Goal: Check status

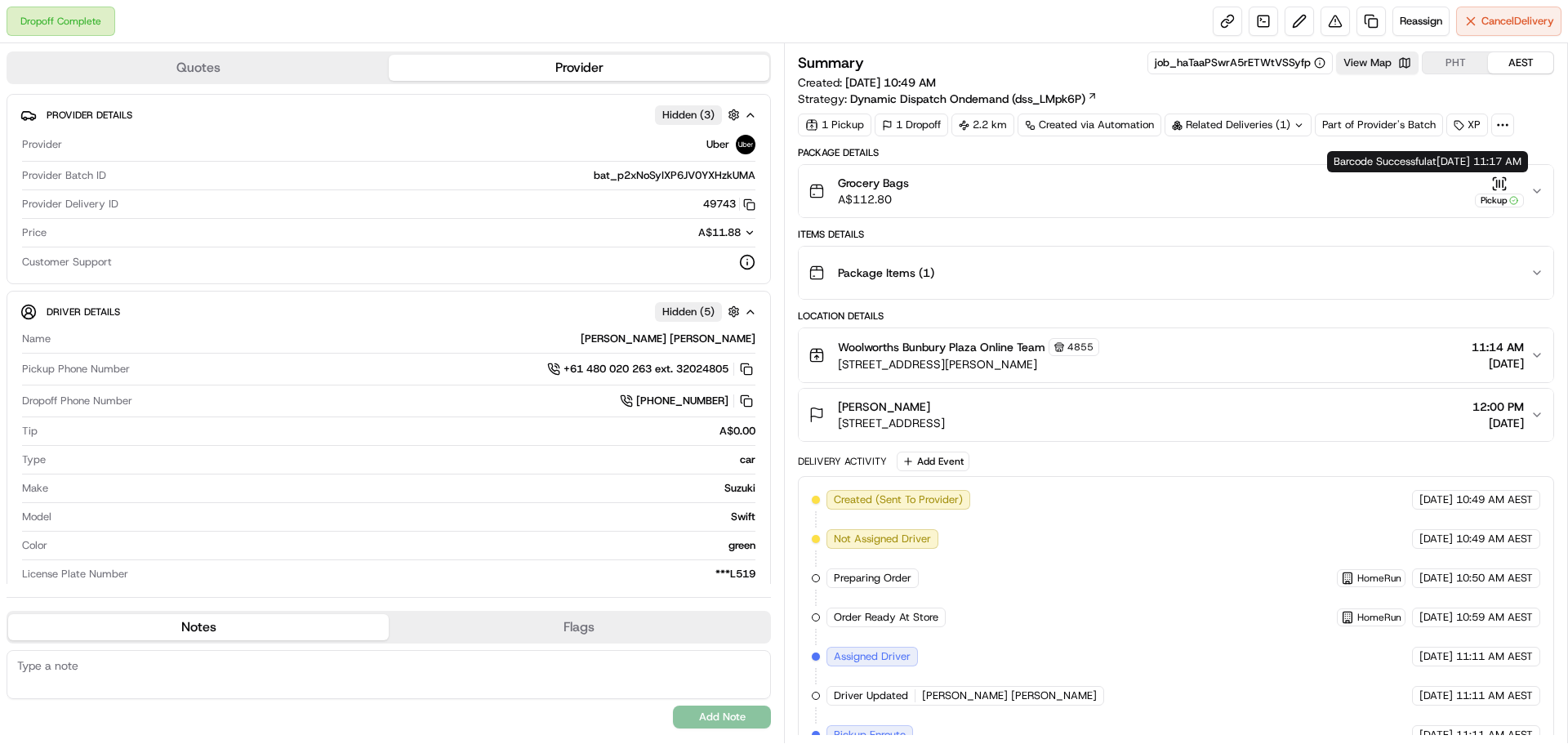
click at [1535, 181] on button "Grocery Bags A$112.80 Pickup" at bounding box center [1175, 191] width 755 height 52
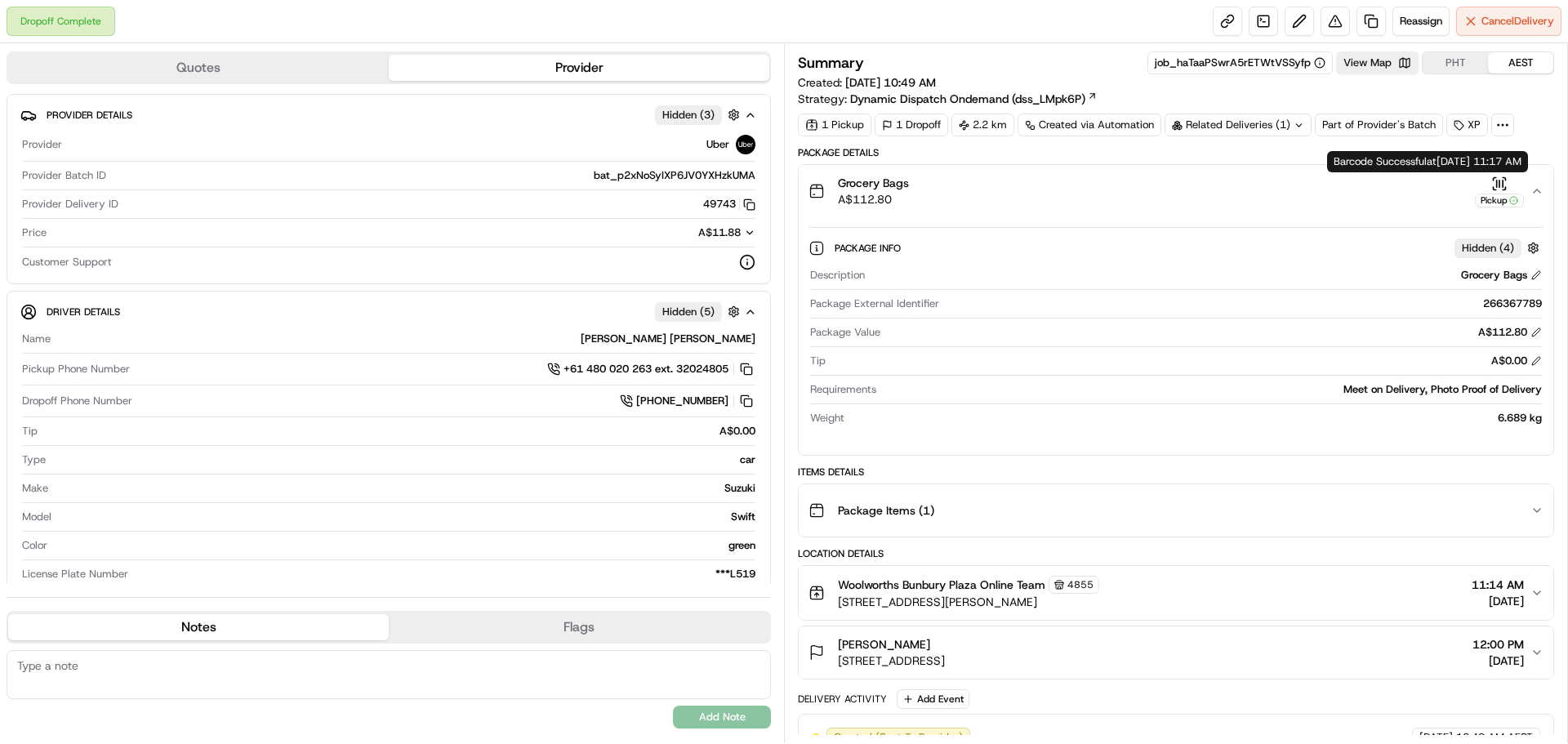
click at [1508, 183] on div "Pickup" at bounding box center [1499, 191] width 49 height 32
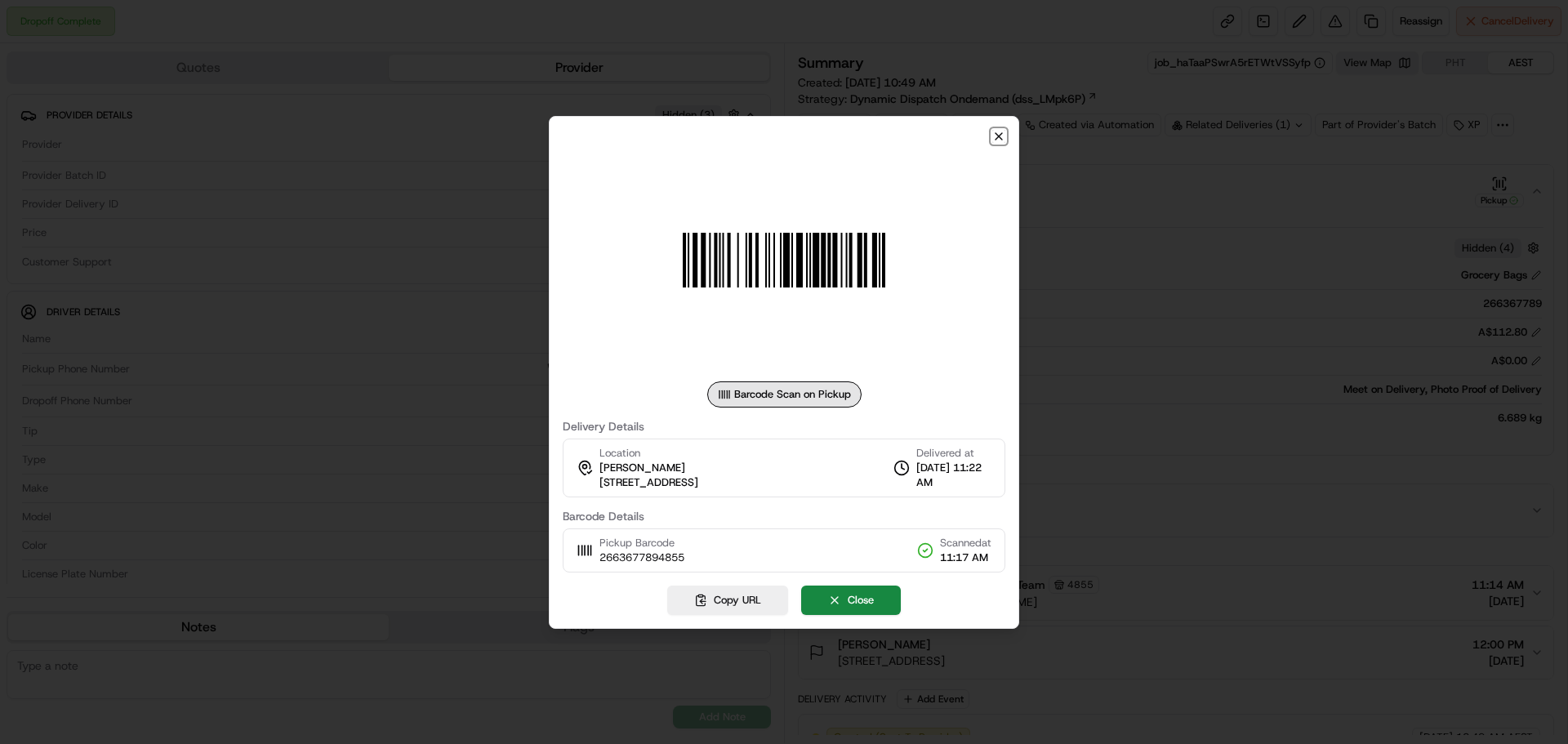
click at [1003, 142] on icon "button" at bounding box center [998, 136] width 13 height 13
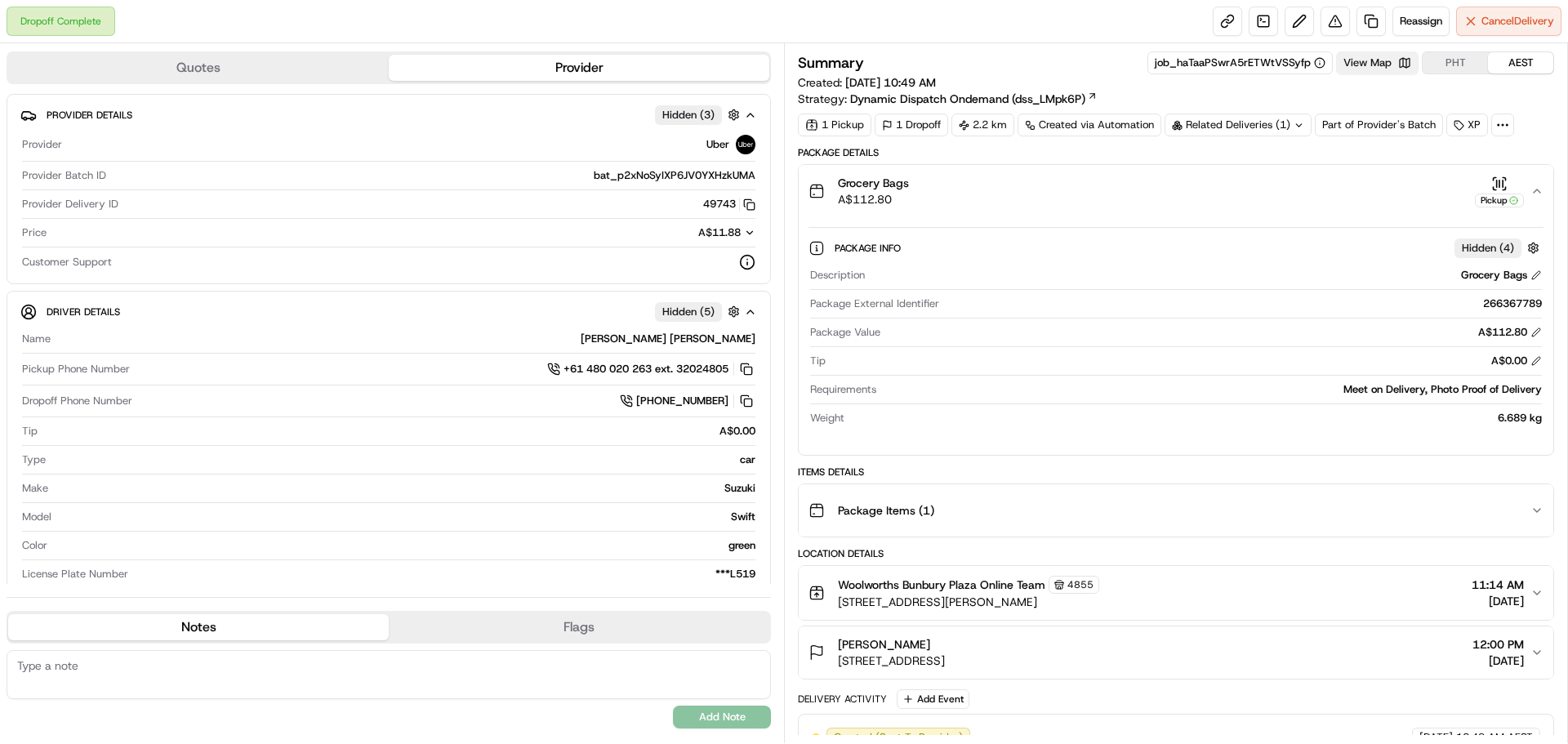
click at [1385, 60] on button "View Map" at bounding box center [1377, 63] width 83 height 23
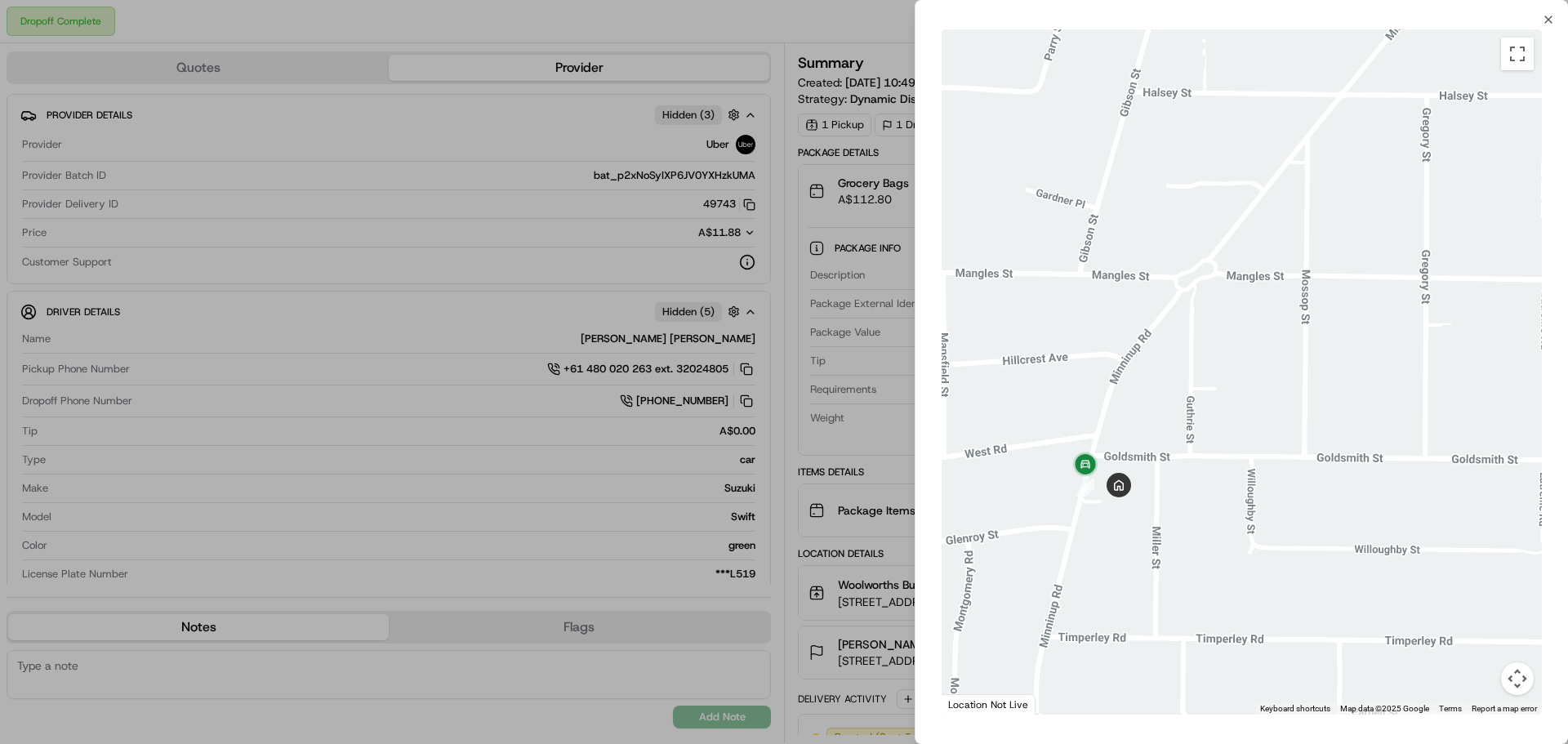
drag, startPoint x: 1091, startPoint y: 453, endPoint x: 1137, endPoint y: 482, distance: 54.4
click at [1155, 462] on div at bounding box center [1242, 372] width 600 height 685
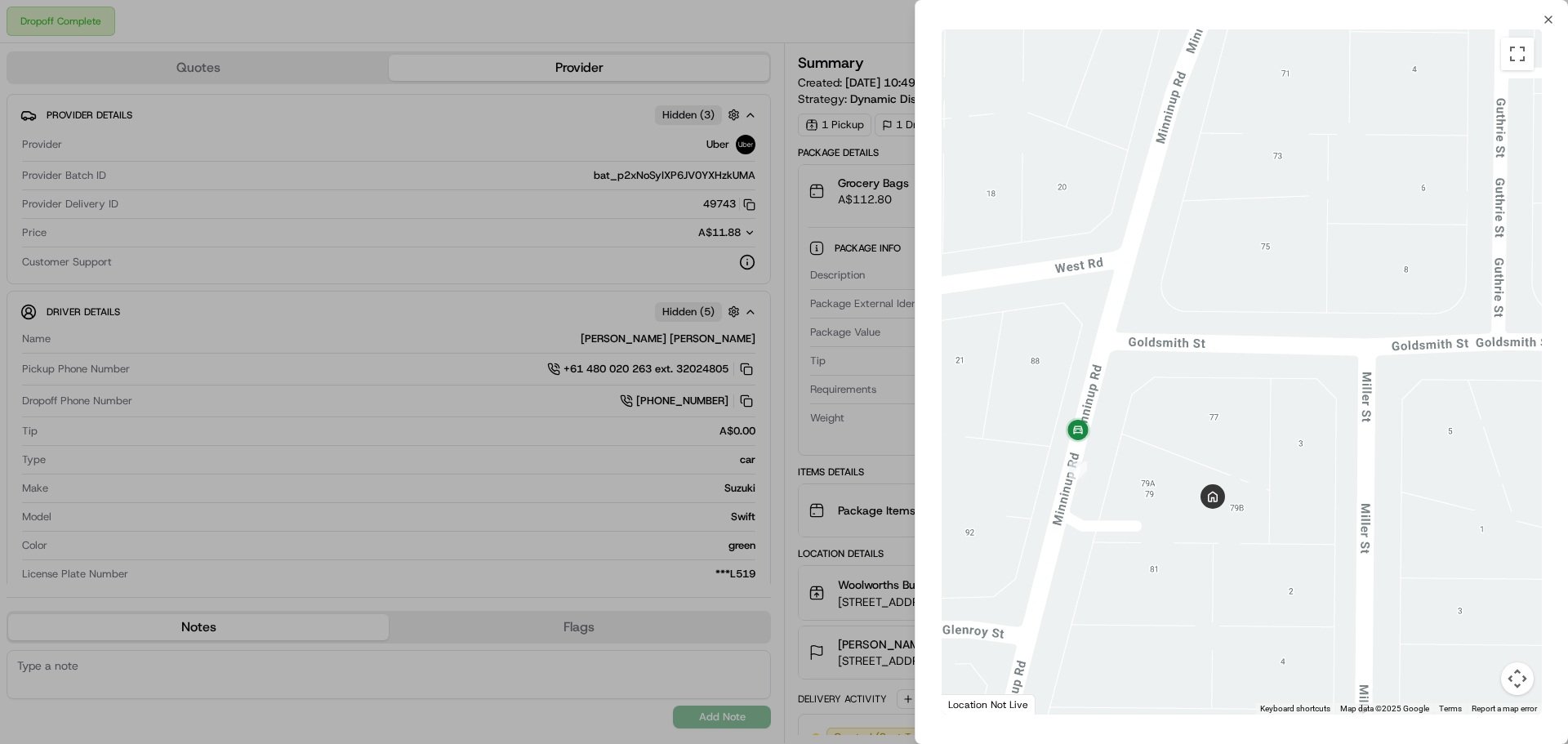
drag, startPoint x: 1135, startPoint y: 527, endPoint x: 1186, endPoint y: 541, distance: 52.9
click at [1186, 541] on div at bounding box center [1242, 372] width 600 height 685
